Goal: Navigation & Orientation: Find specific page/section

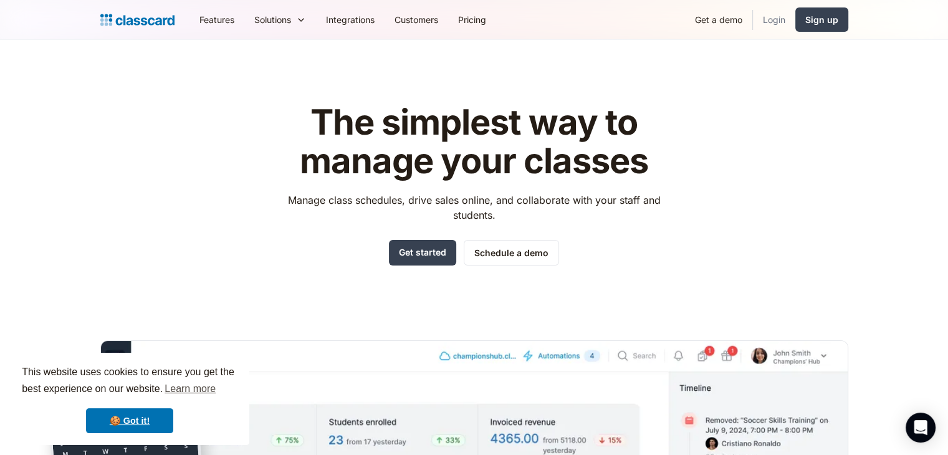
click at [770, 21] on link "Login" at bounding box center [774, 20] width 42 height 28
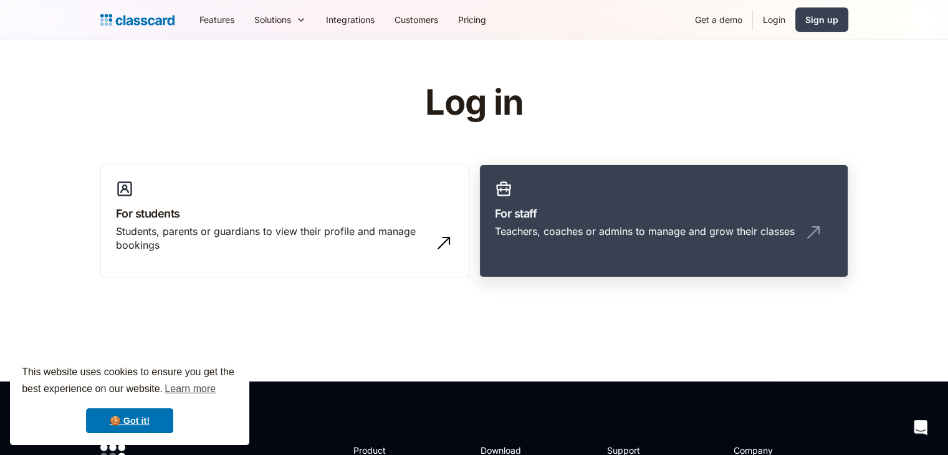
click at [613, 213] on h3 "For staff" at bounding box center [664, 213] width 338 height 17
